Goal: Answer question/provide support

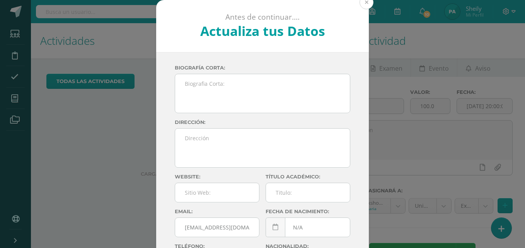
click at [365, 3] on button at bounding box center [367, 2] width 14 height 14
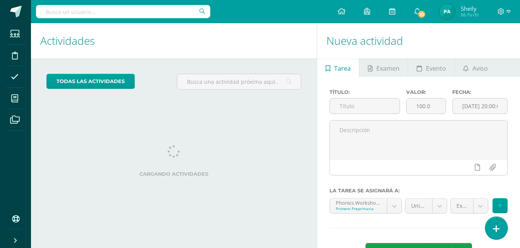
click at [500, 225] on link at bounding box center [496, 228] width 22 height 22
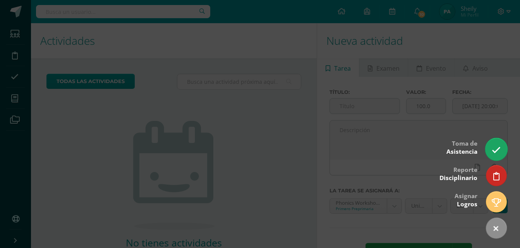
click at [493, 148] on icon at bounding box center [495, 150] width 9 height 9
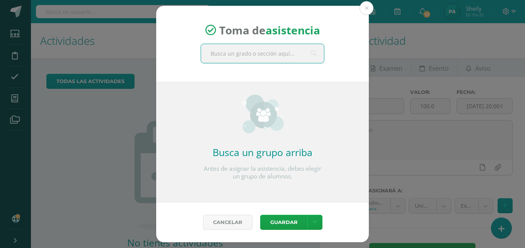
click at [289, 55] on input "text" at bounding box center [262, 53] width 123 height 19
type input "Primero C"
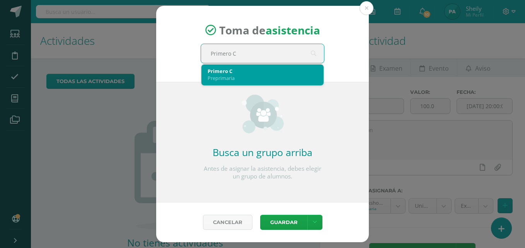
click at [267, 76] on div "Preprimaria" at bounding box center [263, 78] width 110 height 7
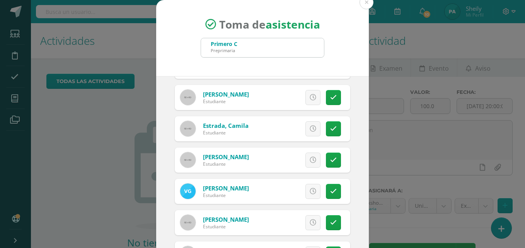
scroll to position [155, 0]
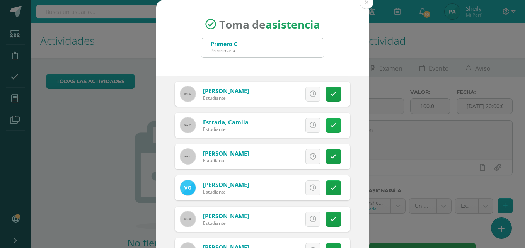
click at [332, 125] on link at bounding box center [333, 125] width 15 height 15
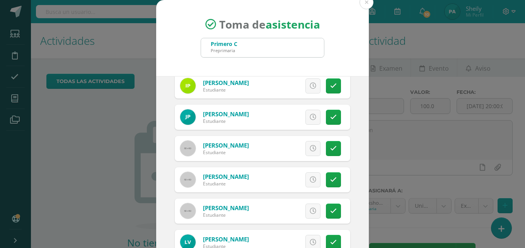
scroll to position [448, 0]
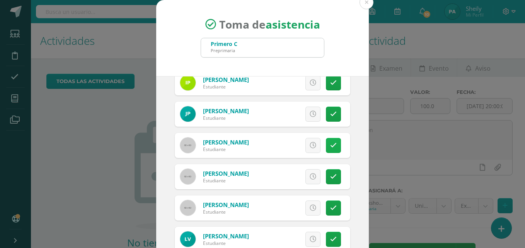
click at [330, 146] on icon at bounding box center [333, 145] width 7 height 7
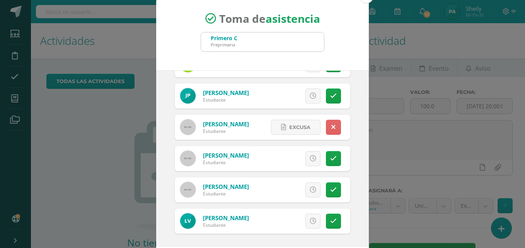
scroll to position [44, 0]
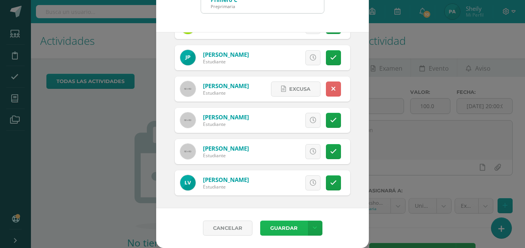
click at [282, 233] on button "Guardar" at bounding box center [283, 228] width 47 height 15
